Goal: Task Accomplishment & Management: Use online tool/utility

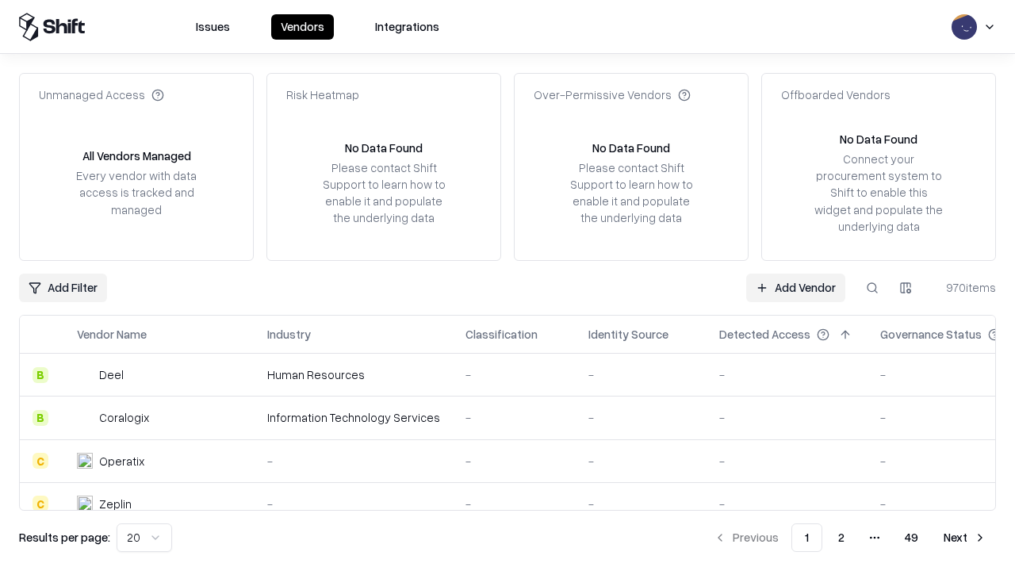
click at [795, 287] on link "Add Vendor" at bounding box center [795, 288] width 99 height 29
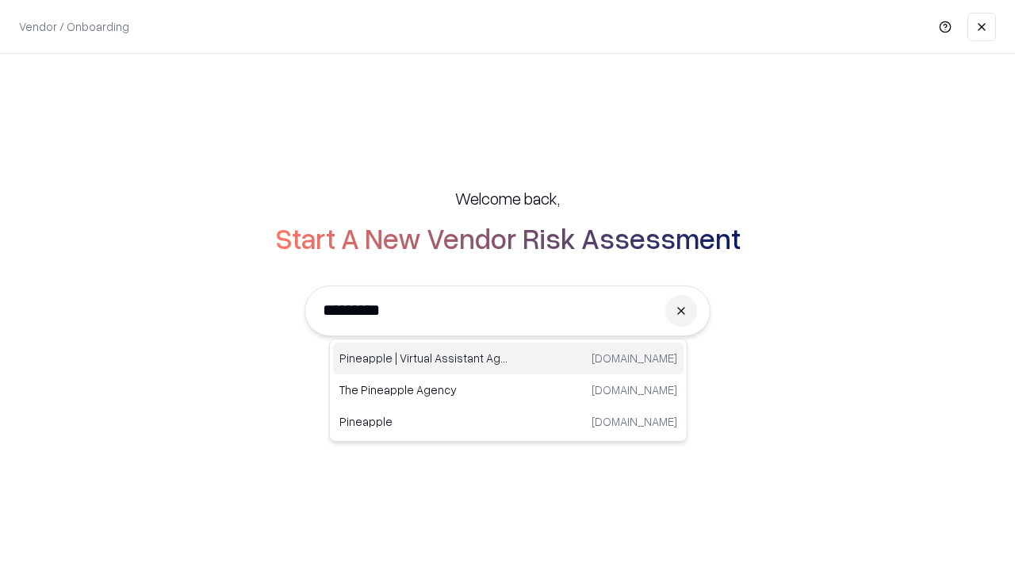
click at [508, 358] on div "Pineapple | Virtual Assistant Agency [DOMAIN_NAME]" at bounding box center [508, 358] width 350 height 32
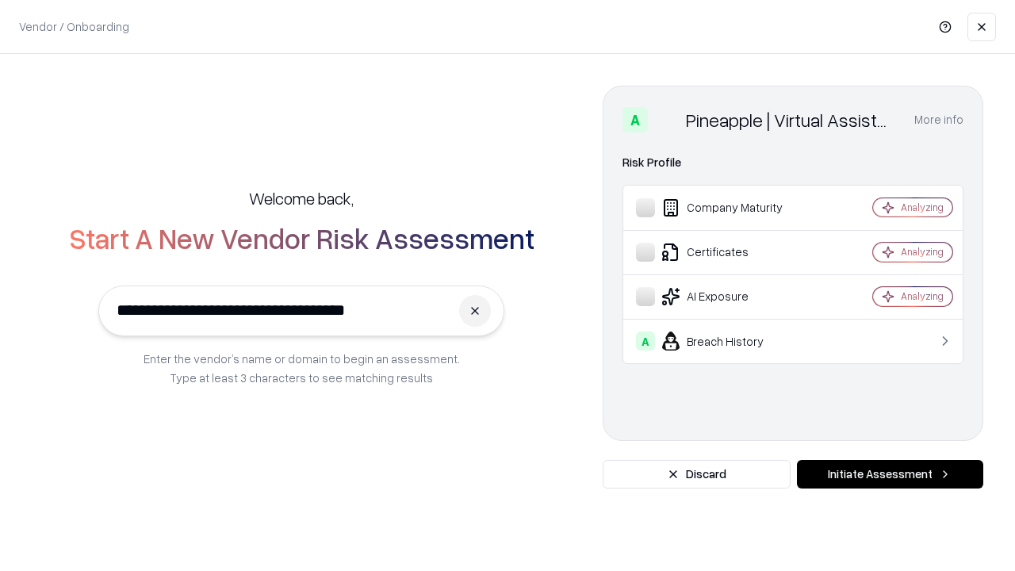
type input "**********"
click at [890, 474] on button "Initiate Assessment" at bounding box center [890, 474] width 186 height 29
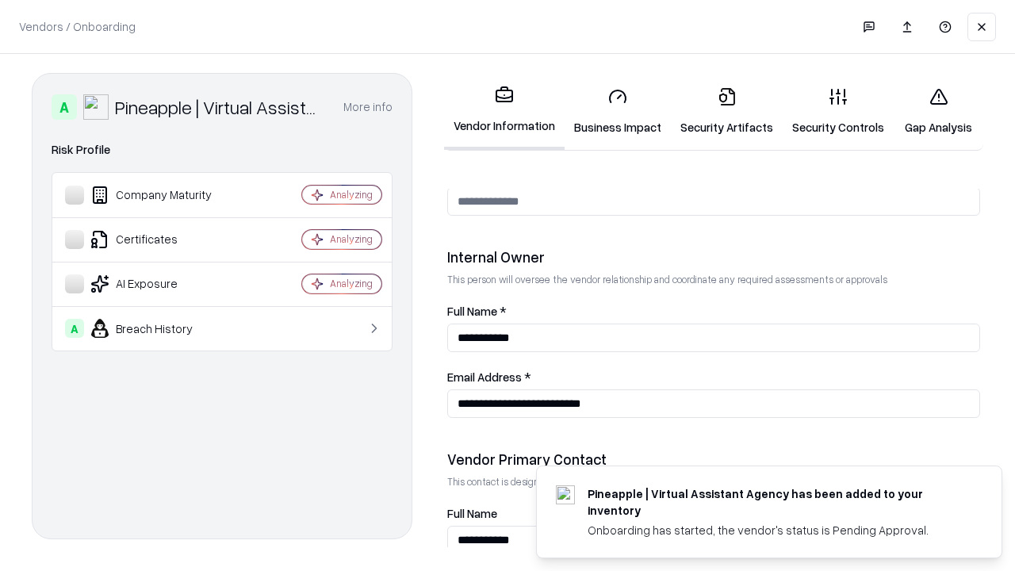
scroll to position [821, 0]
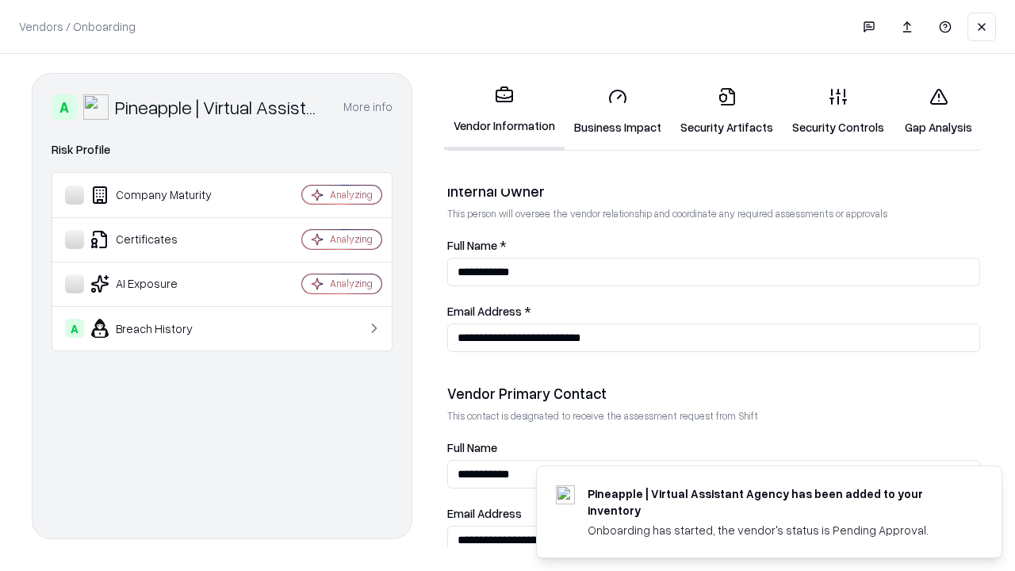
click at [618, 111] on link "Business Impact" at bounding box center [617, 112] width 106 height 74
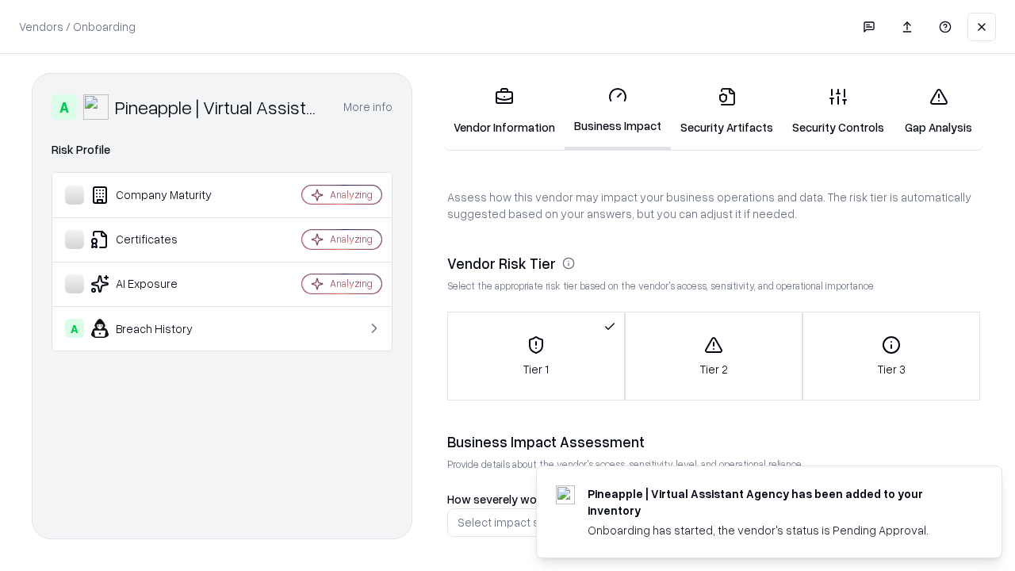
click at [726, 111] on link "Security Artifacts" at bounding box center [727, 112] width 112 height 74
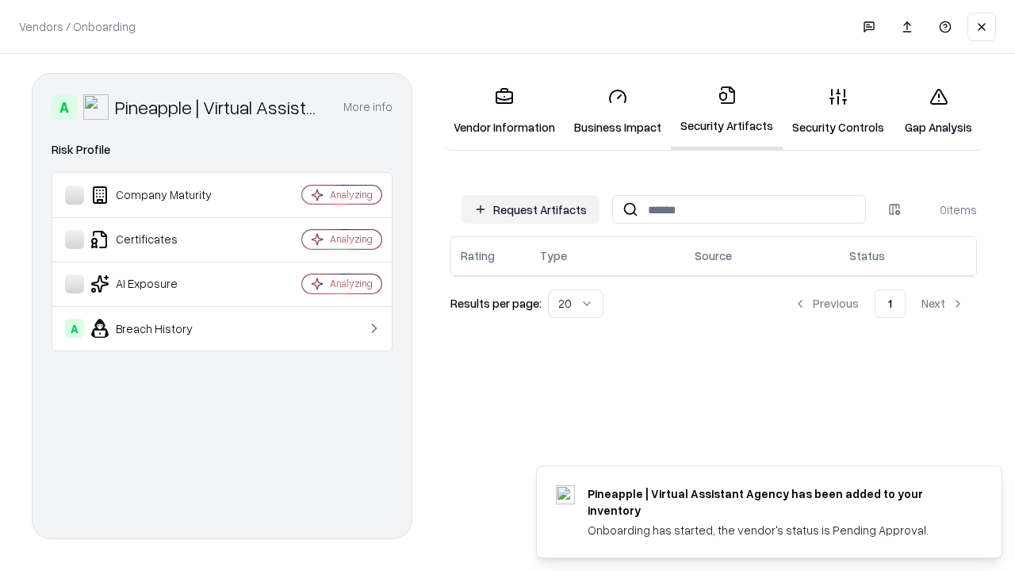
click at [530, 209] on button "Request Artifacts" at bounding box center [530, 209] width 138 height 29
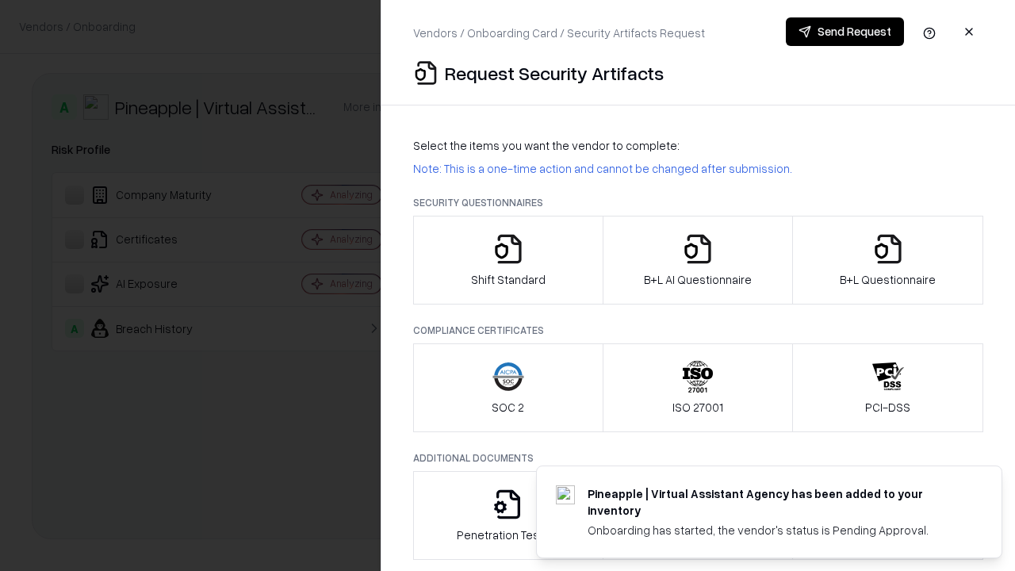
click at [507, 260] on icon "button" at bounding box center [508, 249] width 32 height 32
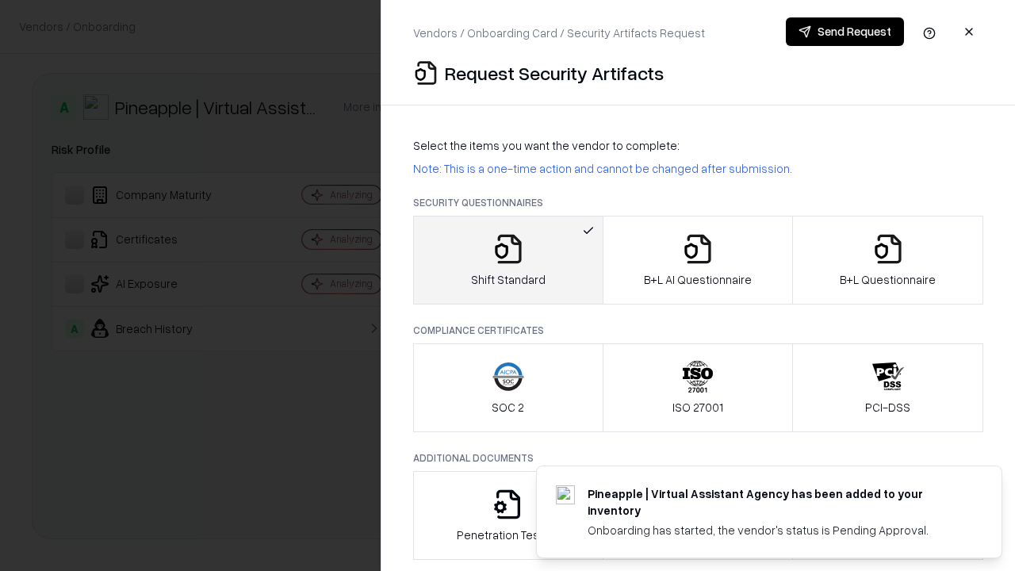
click at [844, 32] on button "Send Request" at bounding box center [845, 31] width 118 height 29
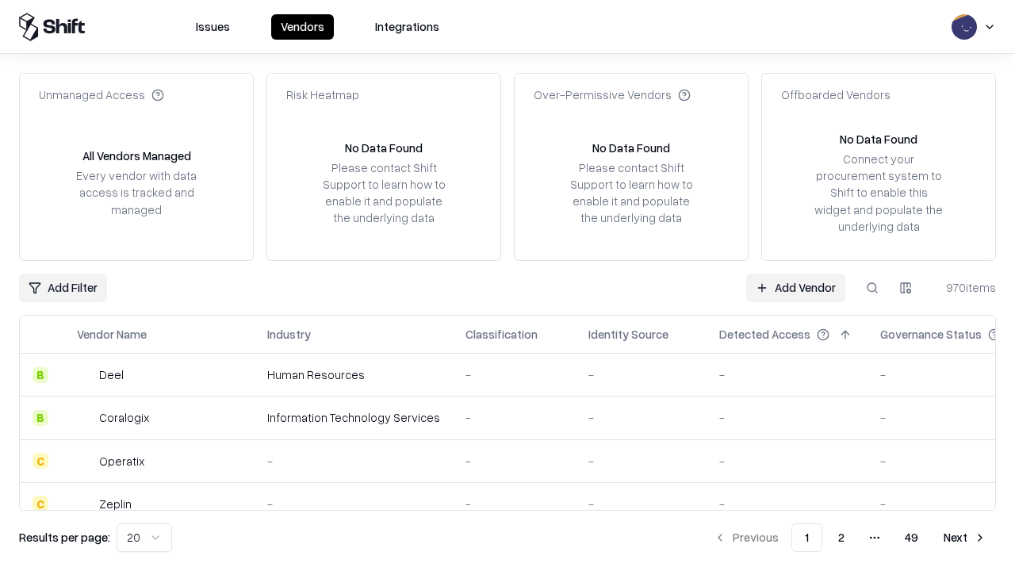
click at [872, 287] on button at bounding box center [872, 288] width 29 height 29
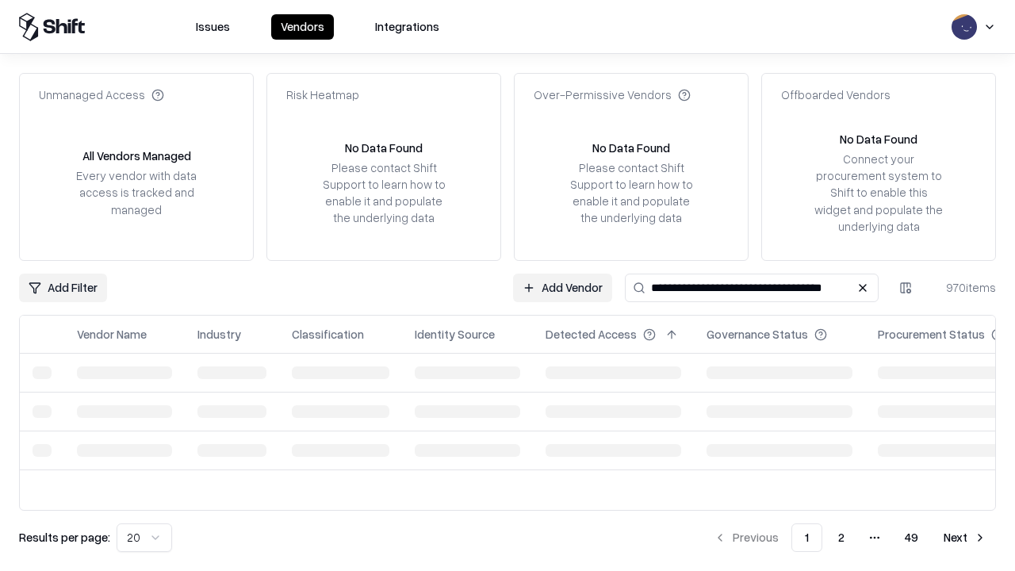
type input "**********"
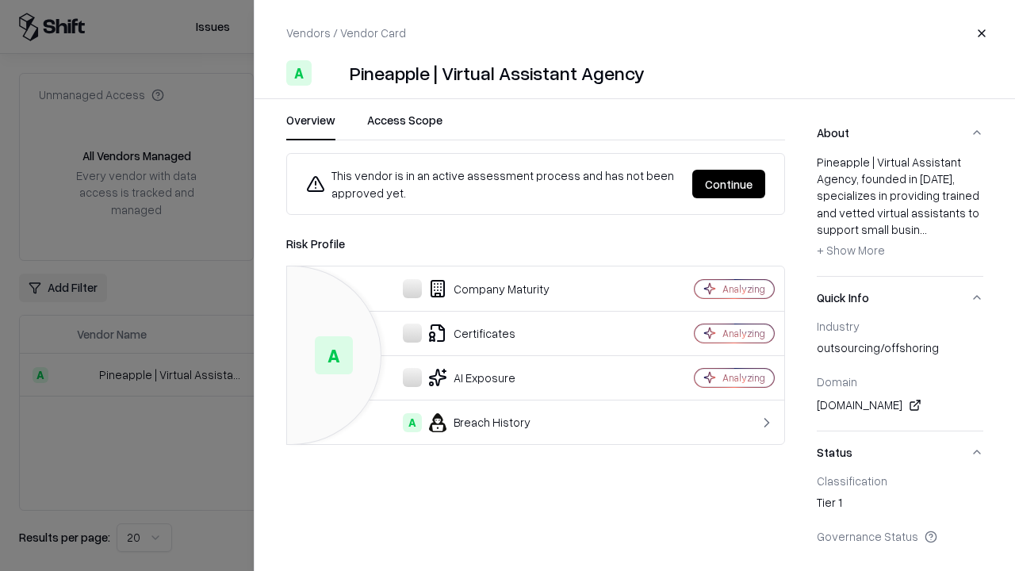
click at [729, 184] on button "Continue" at bounding box center [728, 184] width 73 height 29
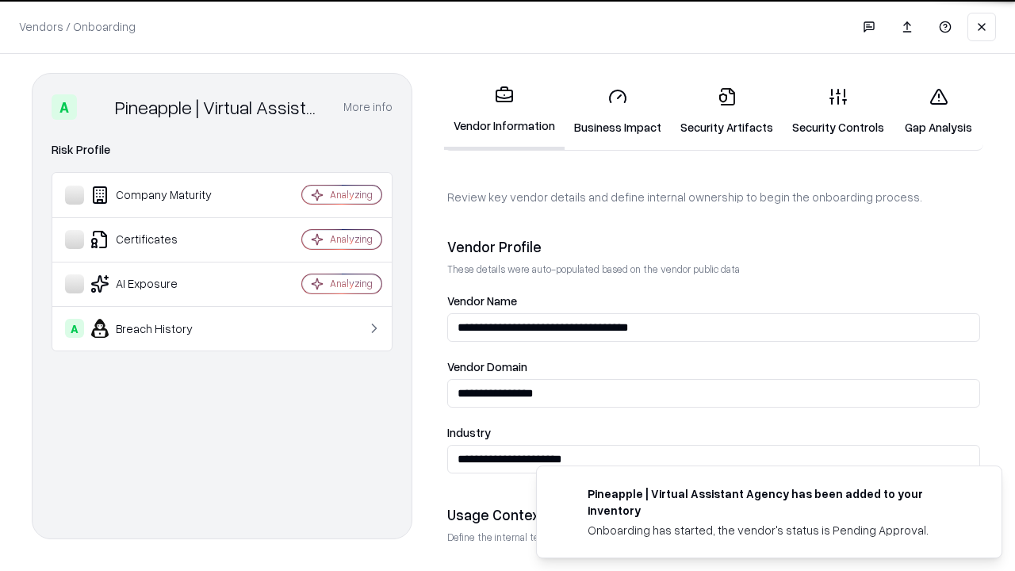
click at [726, 111] on link "Security Artifacts" at bounding box center [727, 112] width 112 height 74
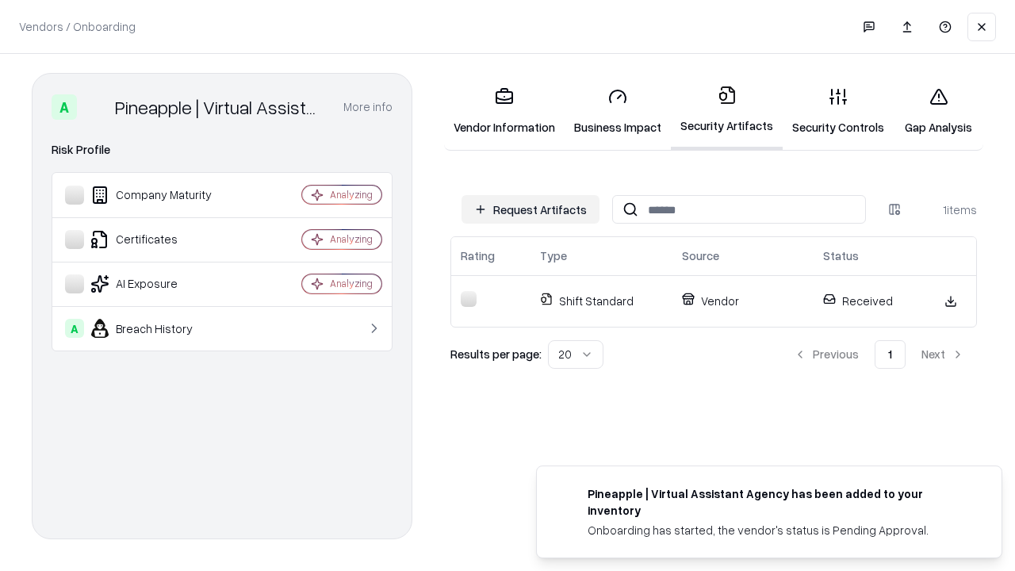
click at [938, 111] on link "Gap Analysis" at bounding box center [938, 112] width 90 height 74
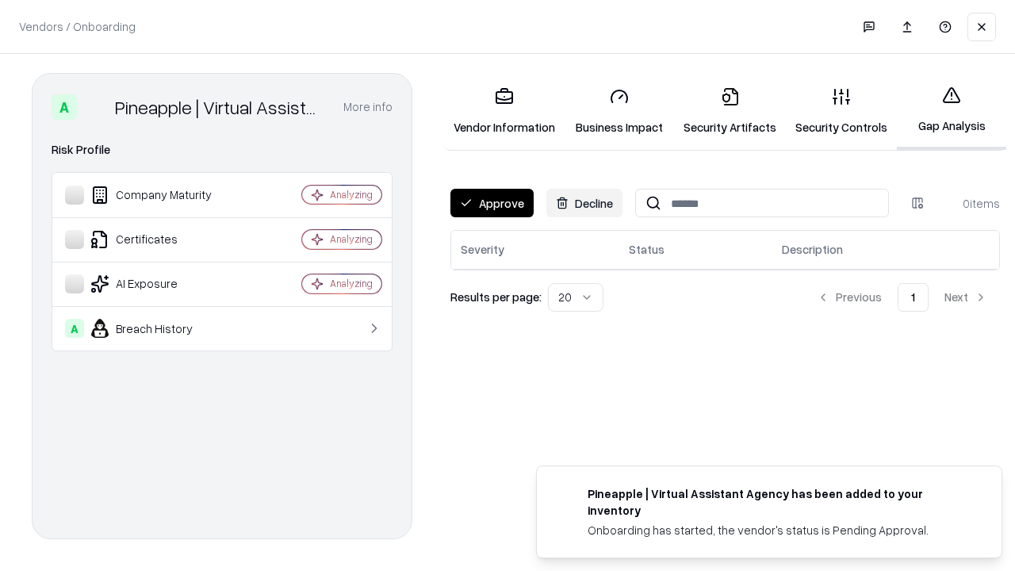
click at [492, 203] on button "Approve" at bounding box center [491, 203] width 83 height 29
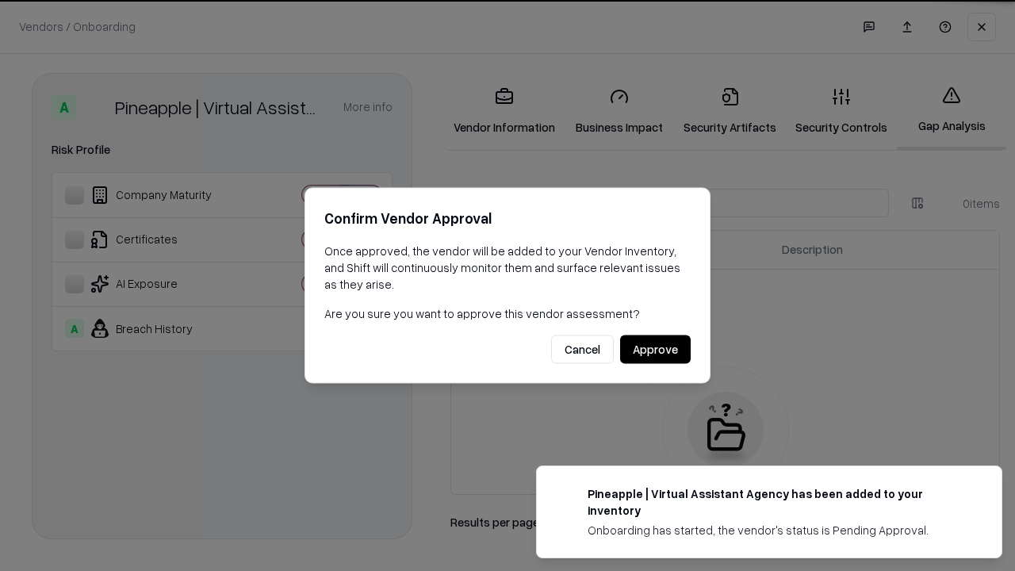
click at [655, 349] on button "Approve" at bounding box center [655, 349] width 71 height 29
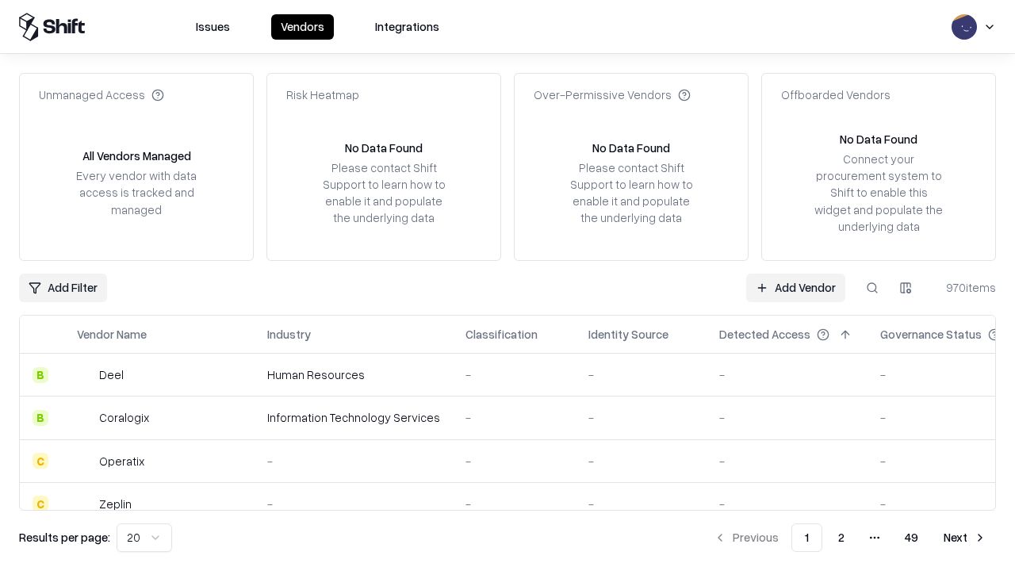
type input "**********"
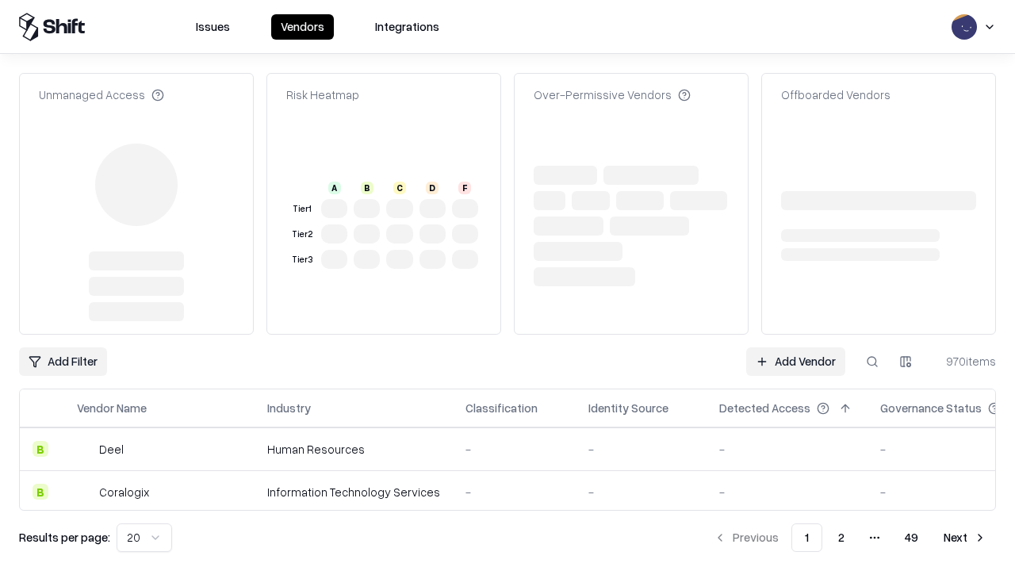
click at [795, 362] on link "Add Vendor" at bounding box center [795, 361] width 99 height 29
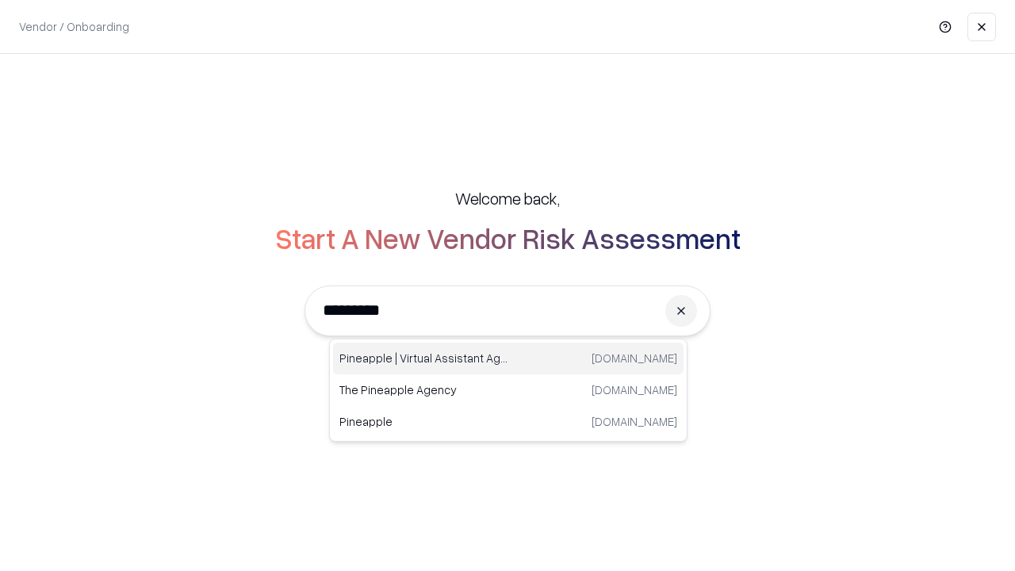
click at [508, 358] on div "Pineapple | Virtual Assistant Agency [DOMAIN_NAME]" at bounding box center [508, 358] width 350 height 32
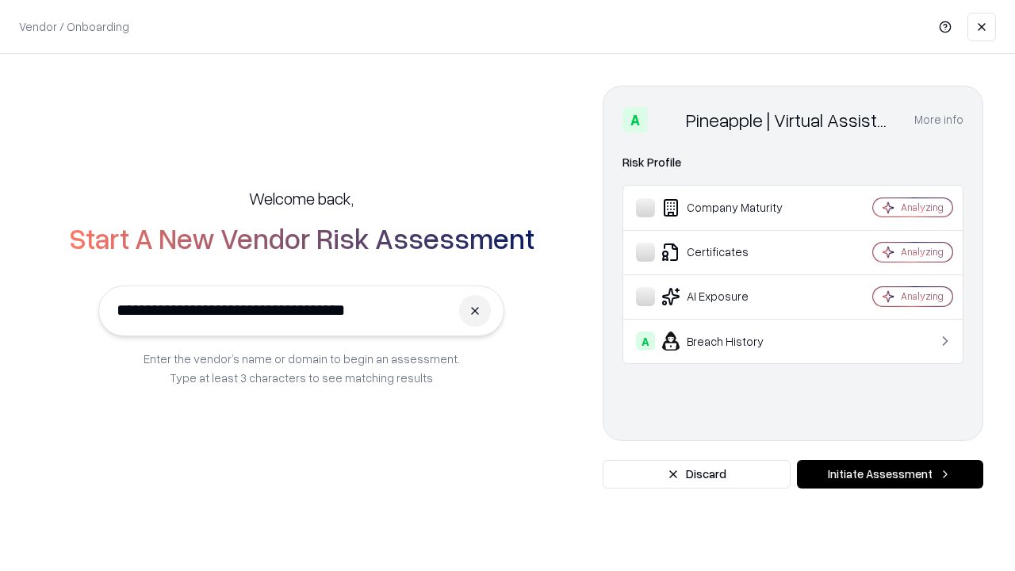
type input "**********"
click at [890, 474] on button "Initiate Assessment" at bounding box center [890, 474] width 186 height 29
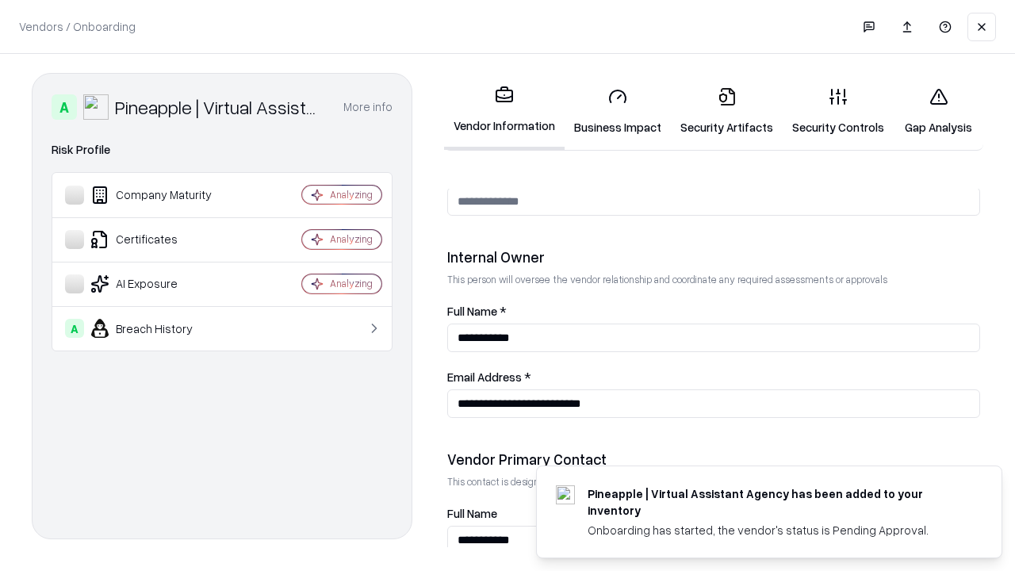
scroll to position [821, 0]
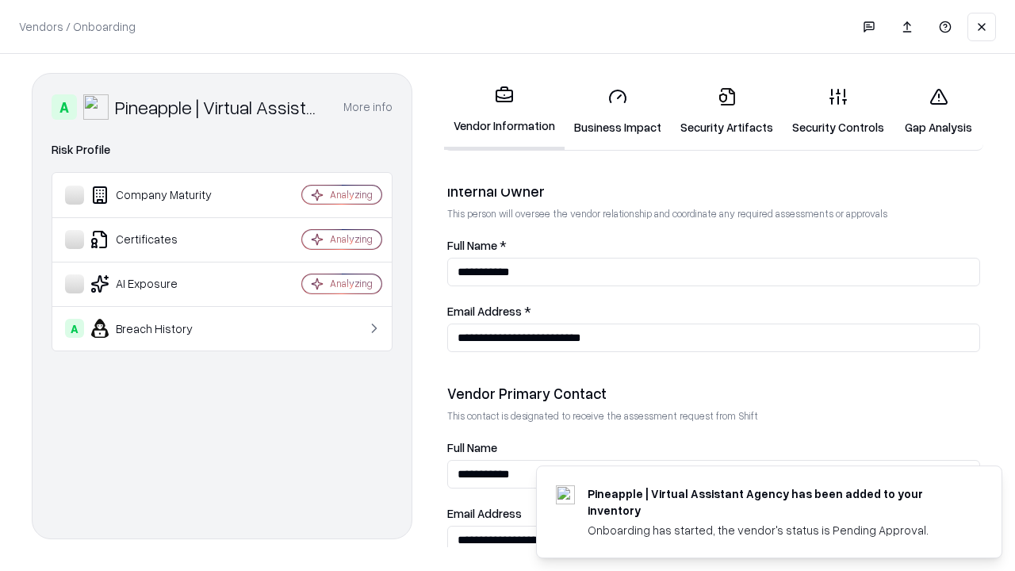
click at [938, 111] on link "Gap Analysis" at bounding box center [938, 112] width 90 height 74
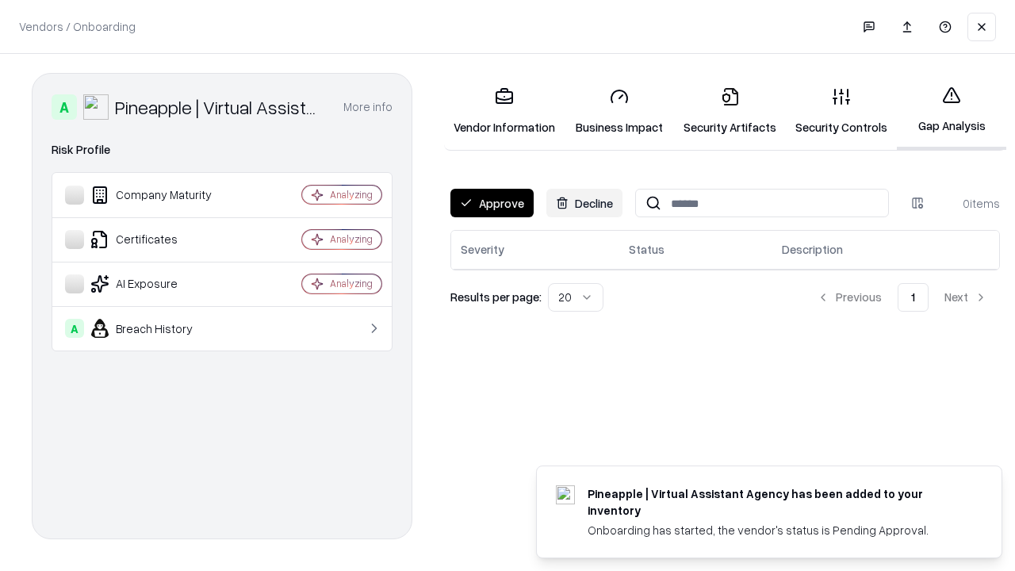
click at [492, 203] on button "Approve" at bounding box center [491, 203] width 83 height 29
